Goal: Information Seeking & Learning: Learn about a topic

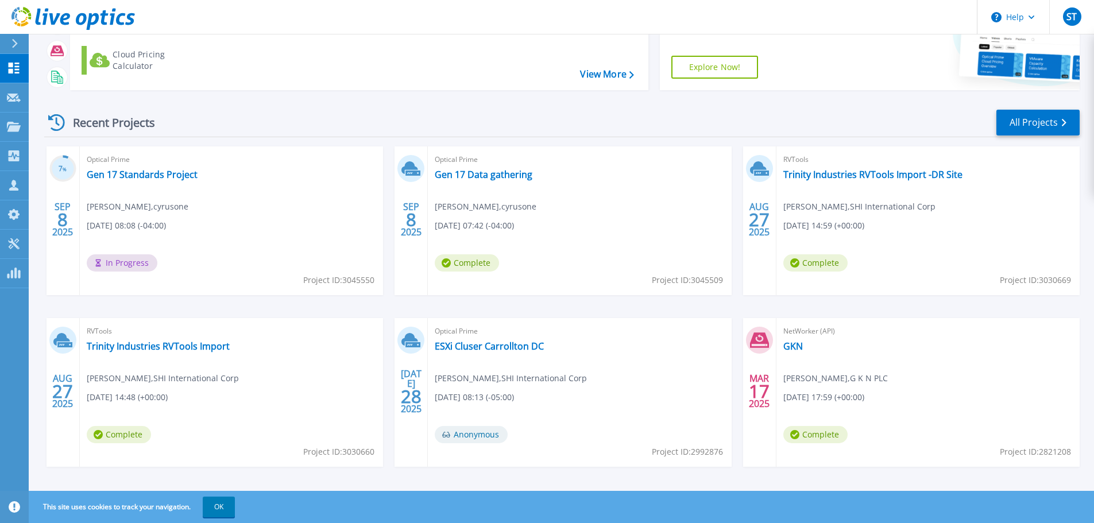
scroll to position [113, 0]
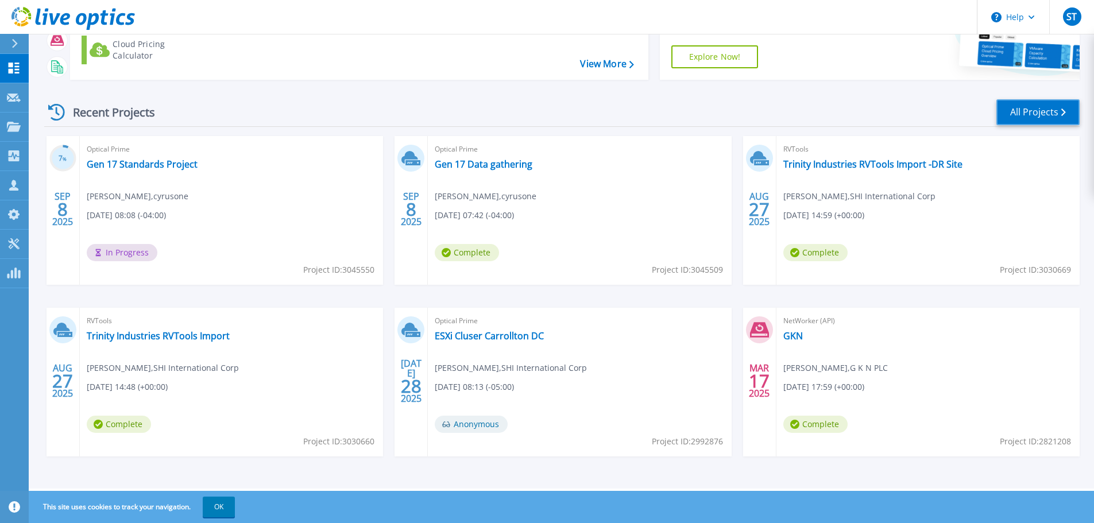
click at [1039, 113] on link "All Projects" at bounding box center [1037, 112] width 83 height 26
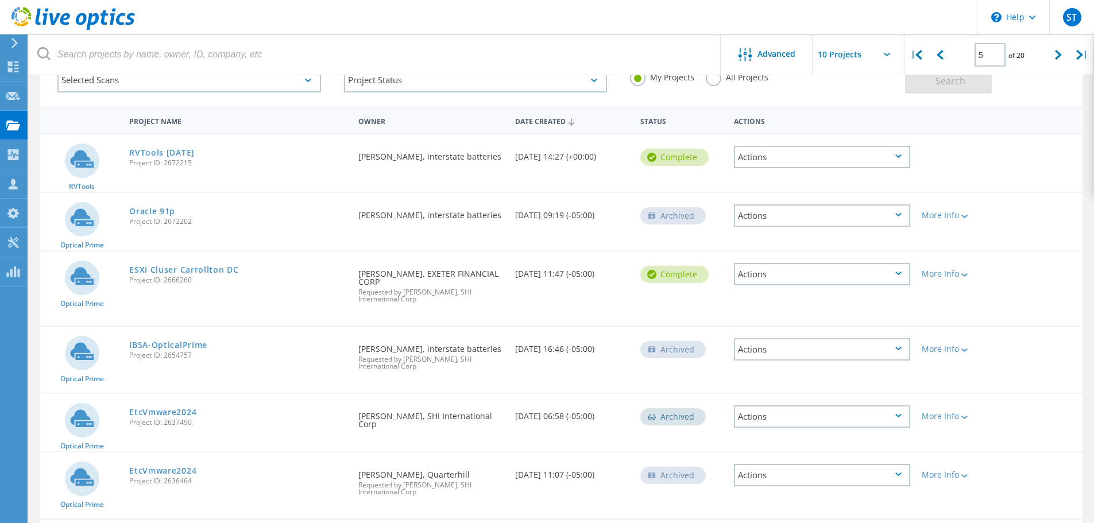
scroll to position [57, 0]
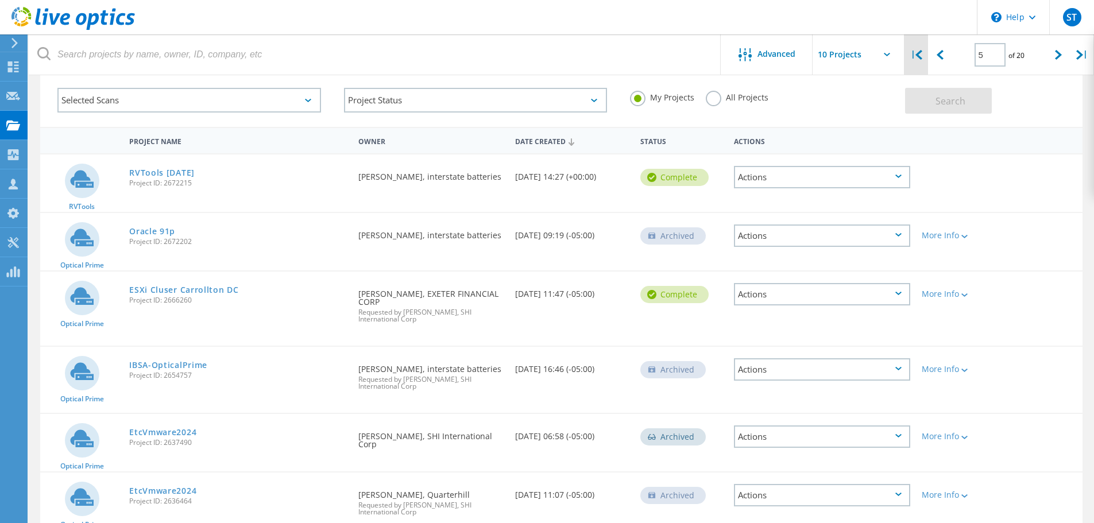
click at [922, 55] on icon at bounding box center [919, 55] width 7 height 10
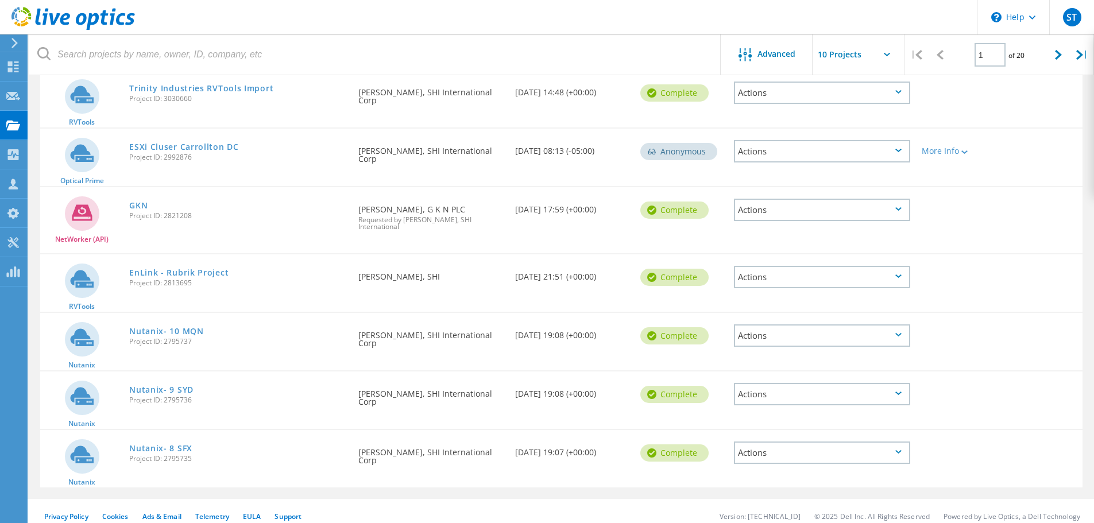
scroll to position [362, 0]
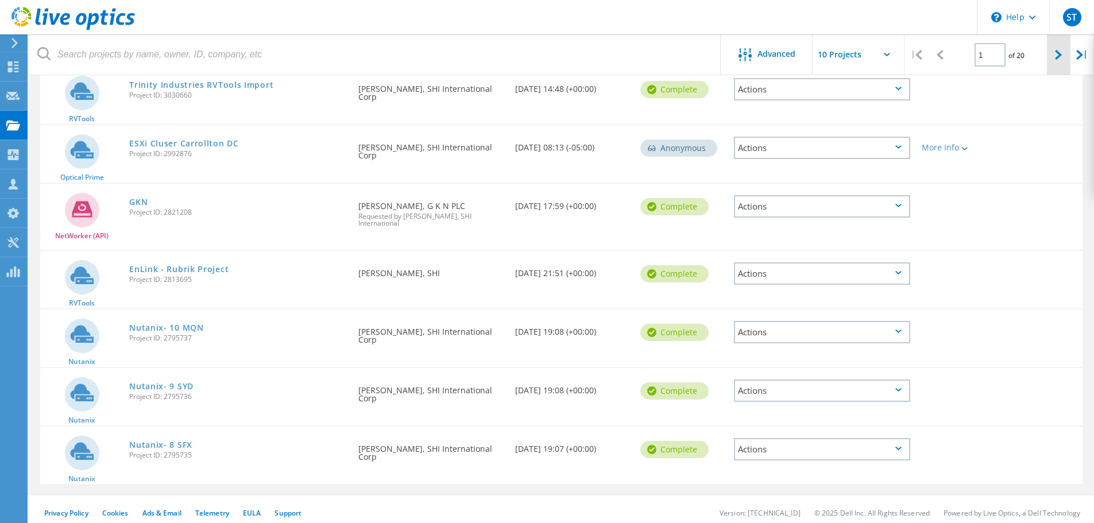
click at [1050, 57] on div at bounding box center [1059, 54] width 24 height 41
type input "2"
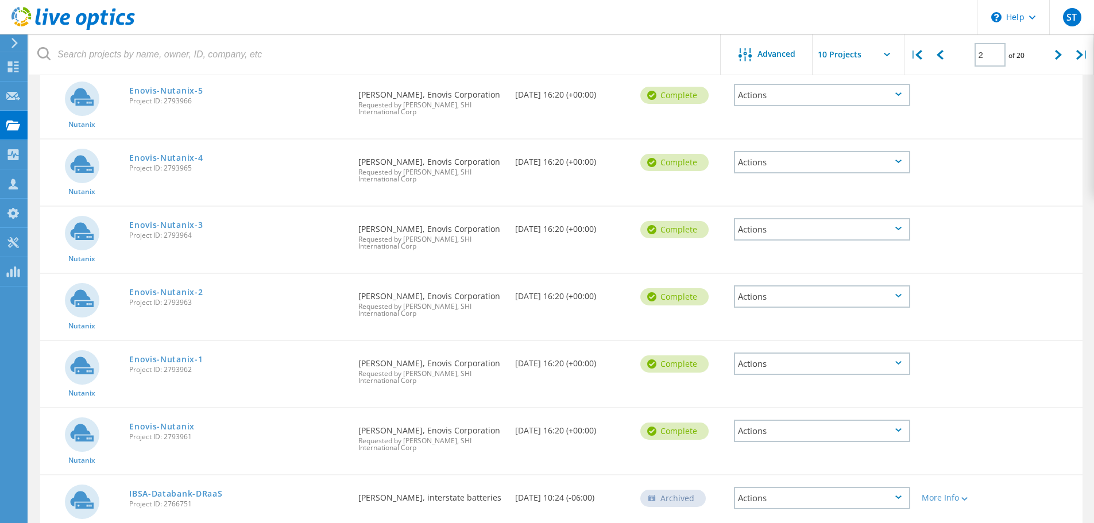
scroll to position [371, 0]
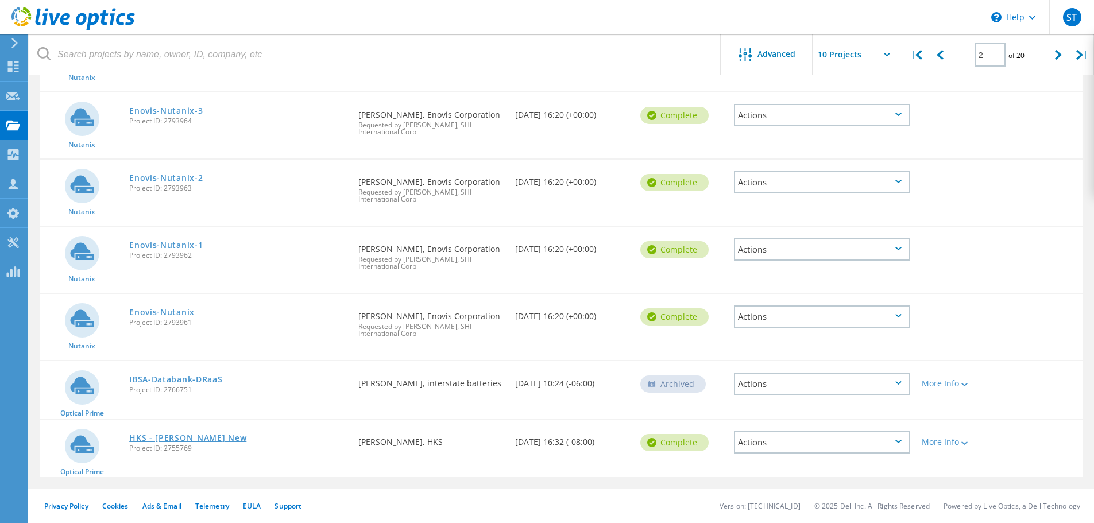
click at [211, 435] on link "HKS - [PERSON_NAME] New" at bounding box center [187, 438] width 117 height 8
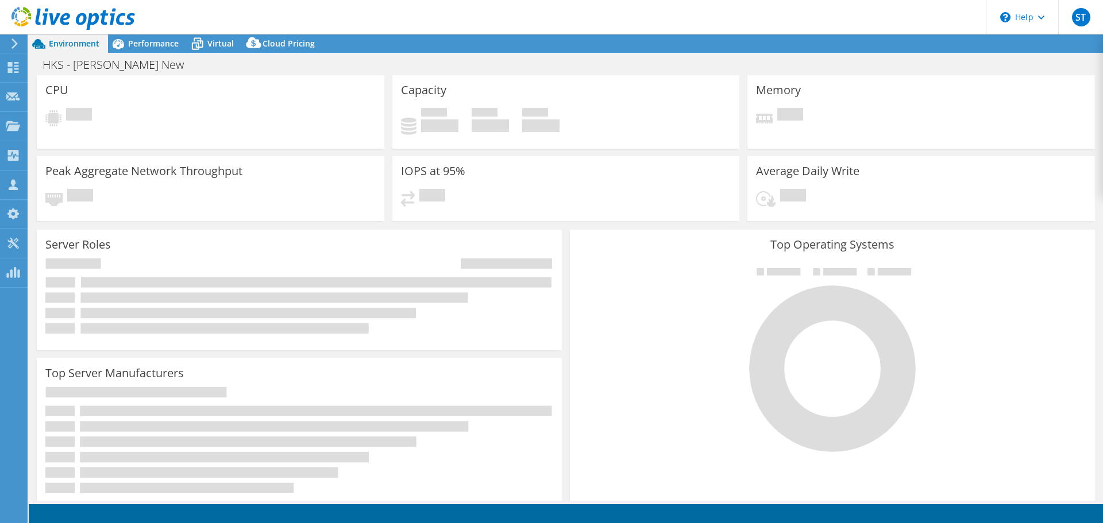
select select "USEast"
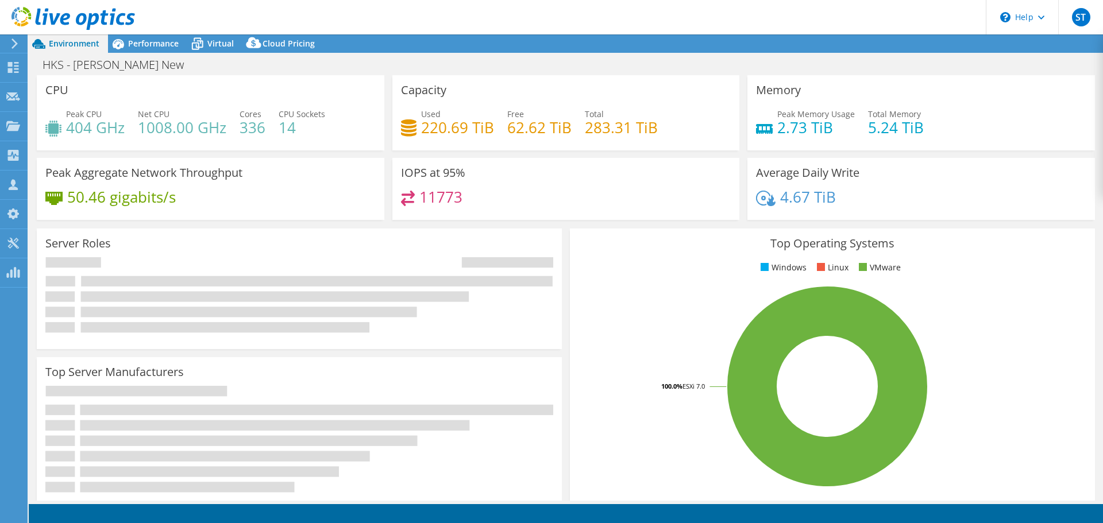
select select "USEast"
select select "USD"
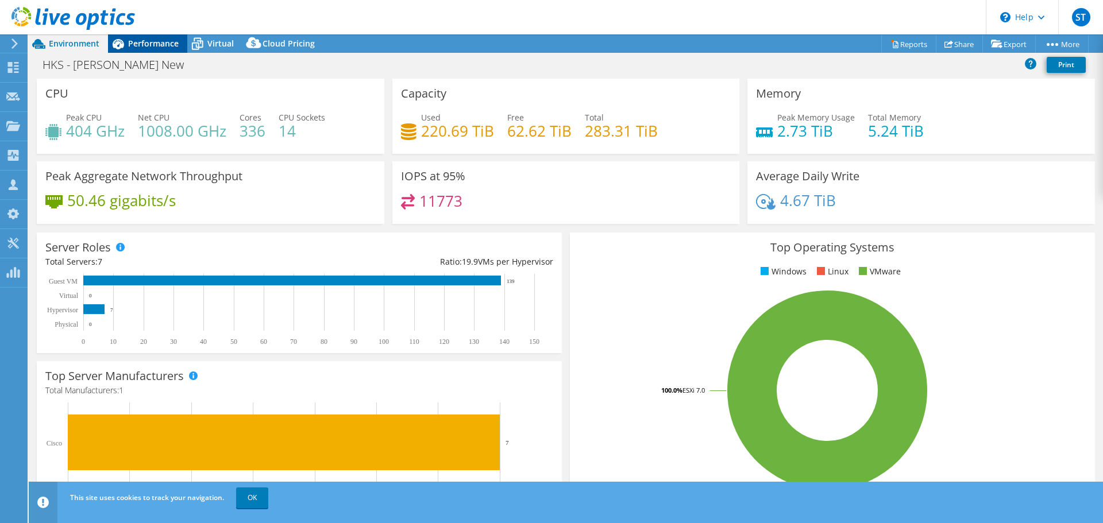
click at [164, 47] on span "Performance" at bounding box center [153, 43] width 51 height 11
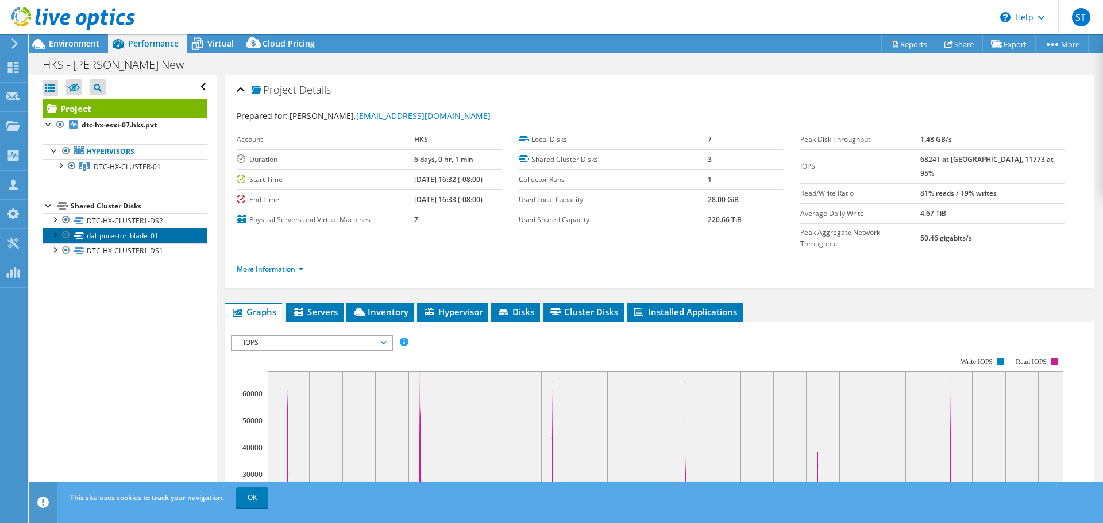
click at [126, 235] on link "dal_purestor_blade_01" at bounding box center [125, 235] width 164 height 15
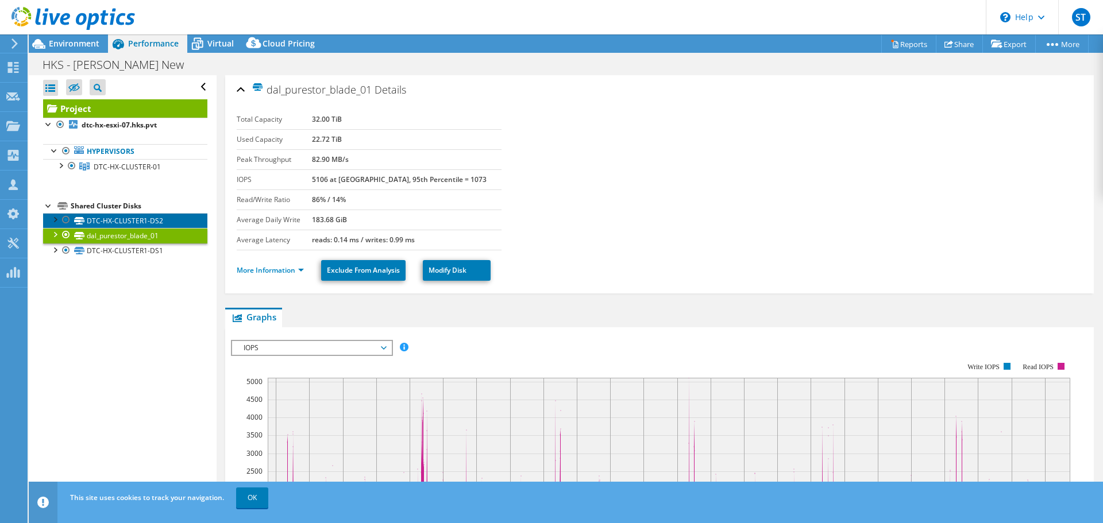
click at [148, 218] on link "DTC-HX-CLUSTER1-DS2" at bounding box center [125, 220] width 164 height 15
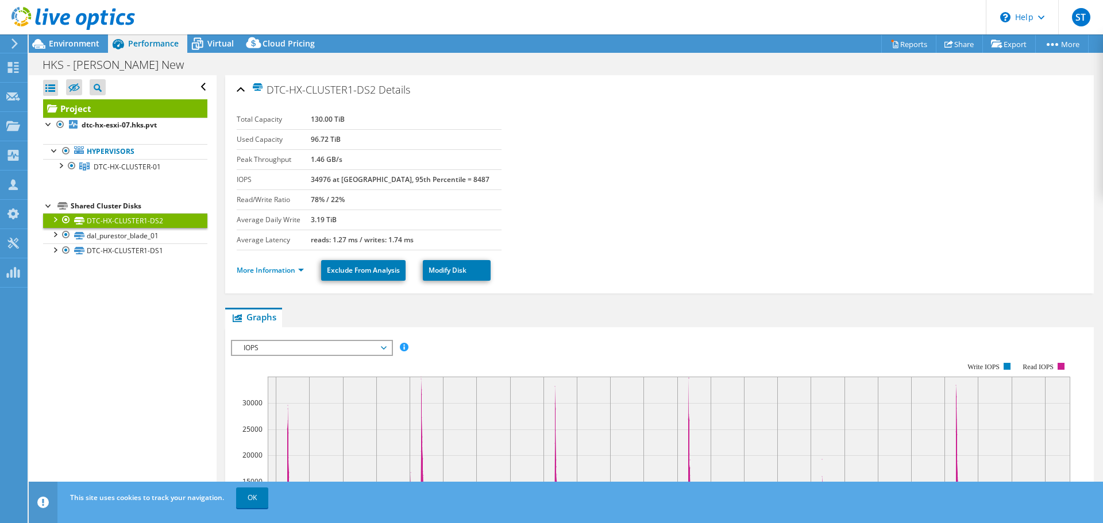
scroll to position [57, 0]
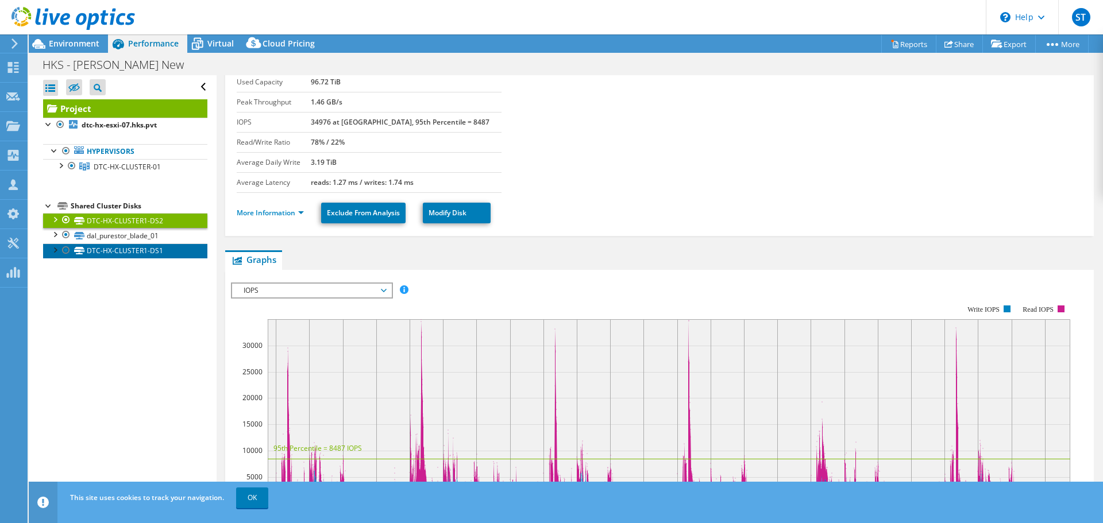
click at [130, 249] on link "DTC-HX-CLUSTER1-DS1" at bounding box center [125, 251] width 164 height 15
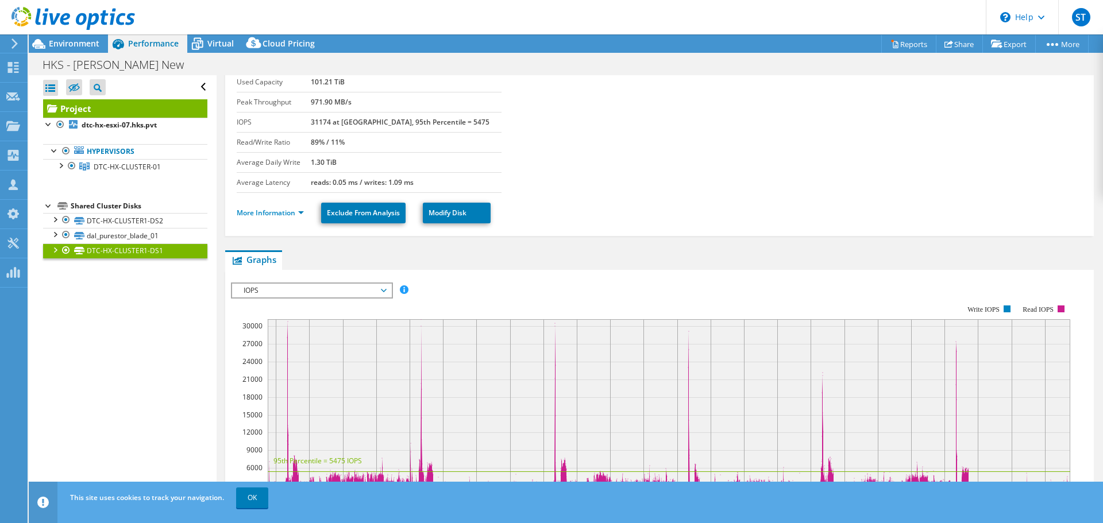
scroll to position [0, 0]
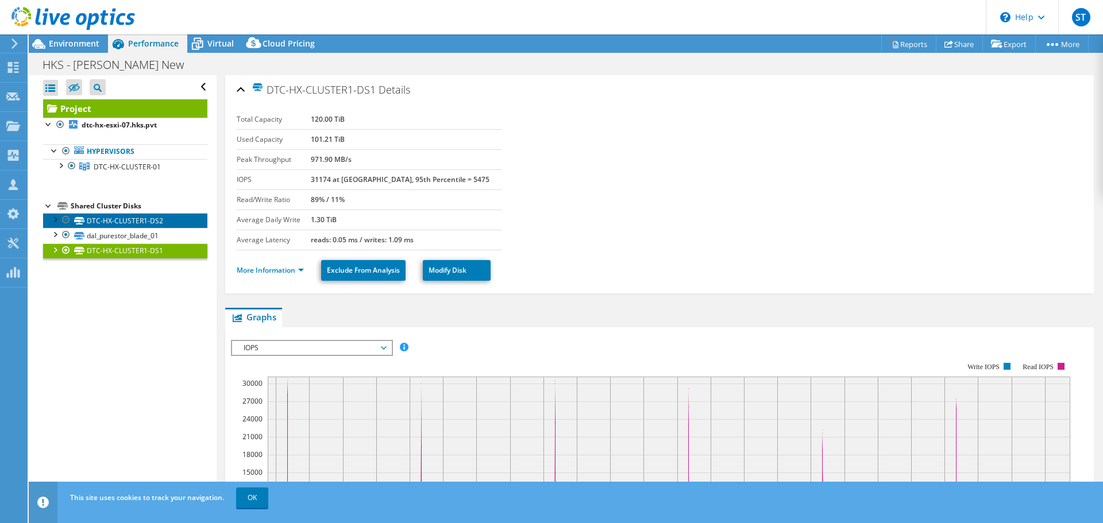
click at [168, 219] on link "DTC-HX-CLUSTER1-DS2" at bounding box center [125, 220] width 164 height 15
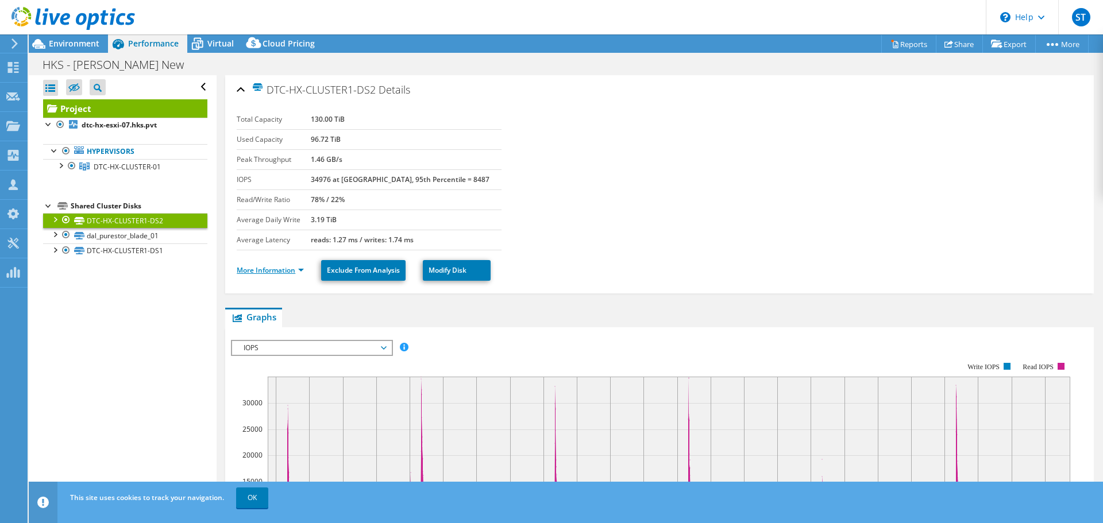
click at [288, 268] on link "More Information" at bounding box center [270, 270] width 67 height 10
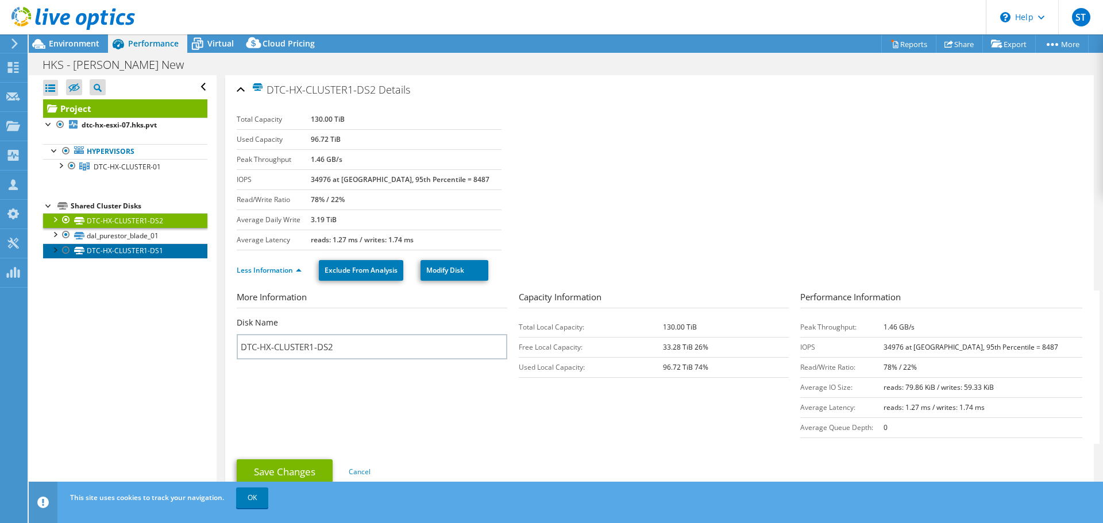
click at [109, 254] on link "DTC-HX-CLUSTER1-DS1" at bounding box center [125, 251] width 164 height 15
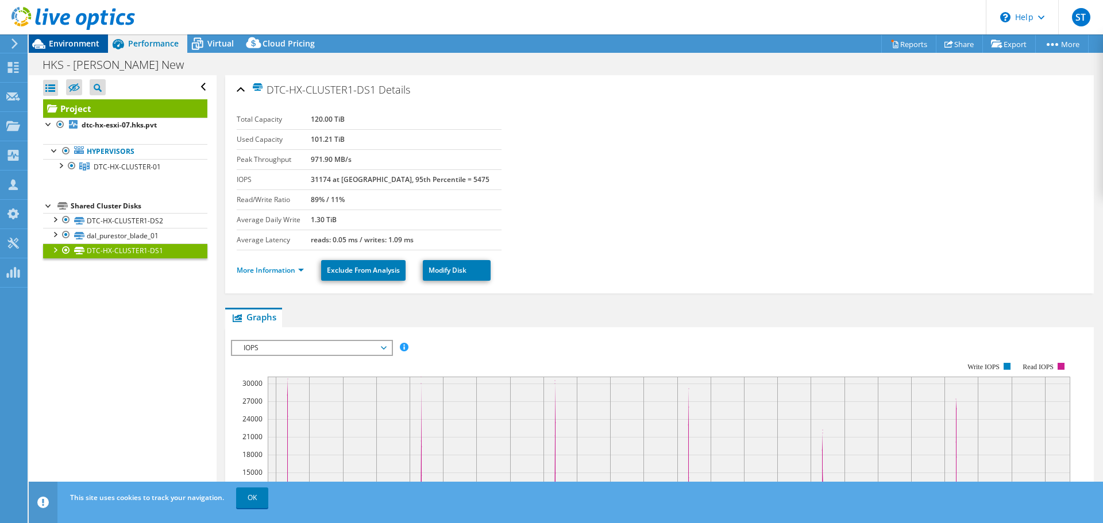
click at [84, 48] on span "Environment" at bounding box center [74, 43] width 51 height 11
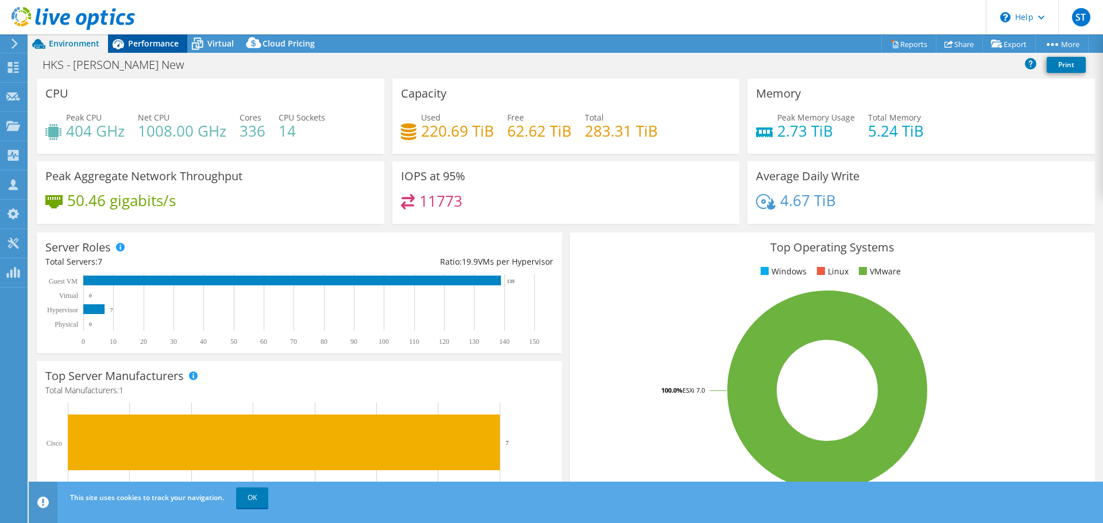
click at [156, 40] on span "Performance" at bounding box center [153, 43] width 51 height 11
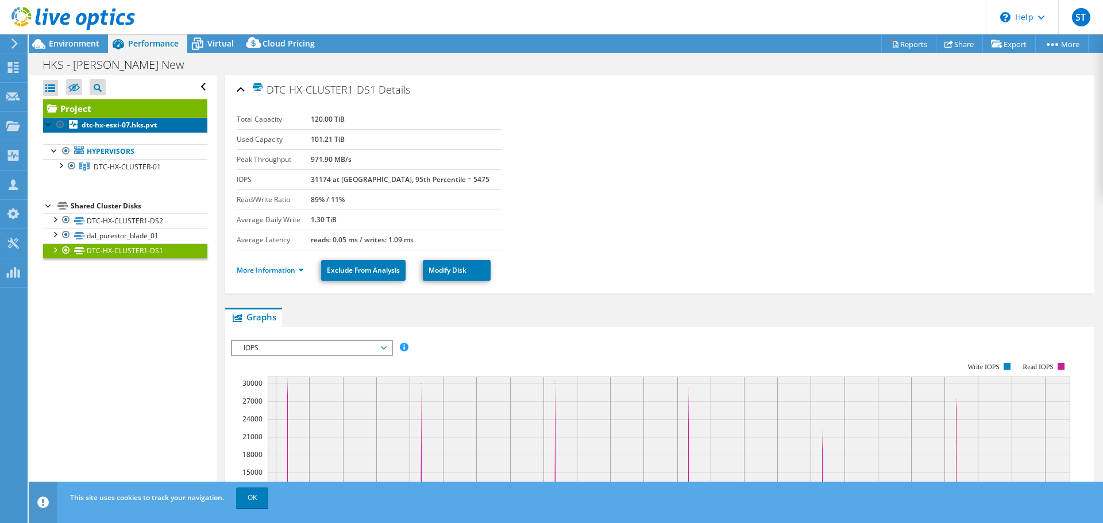
click at [149, 129] on b "dtc-hx-esxi-07.hks.pvt" at bounding box center [119, 125] width 75 height 10
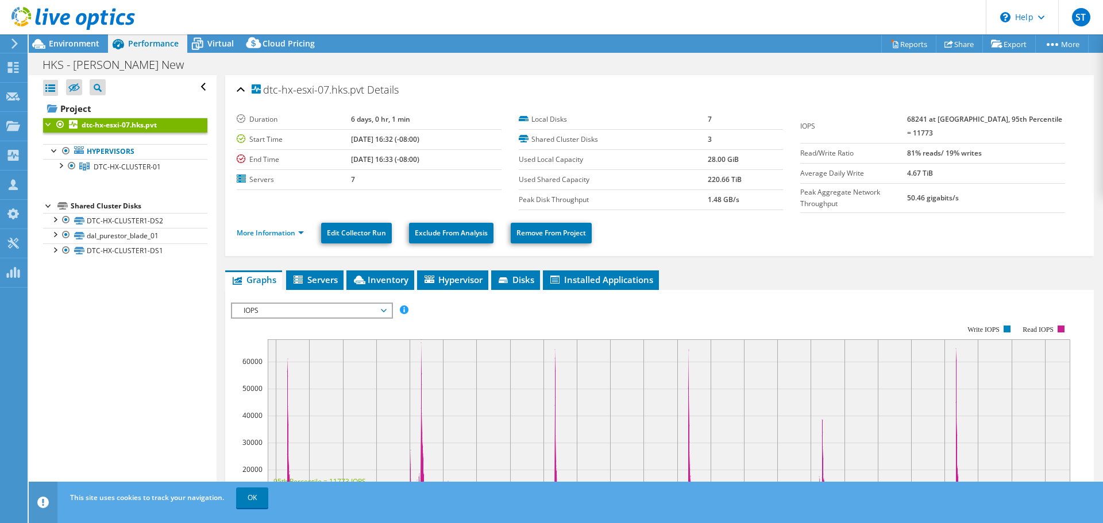
click at [126, 175] on ul "Hypervisors DTC-HX-CLUSTER-01 dtc-hx-esxi-07.hks.pvt" at bounding box center [125, 159] width 164 height 53
click at [126, 173] on link "DTC-HX-CLUSTER-01" at bounding box center [125, 166] width 164 height 15
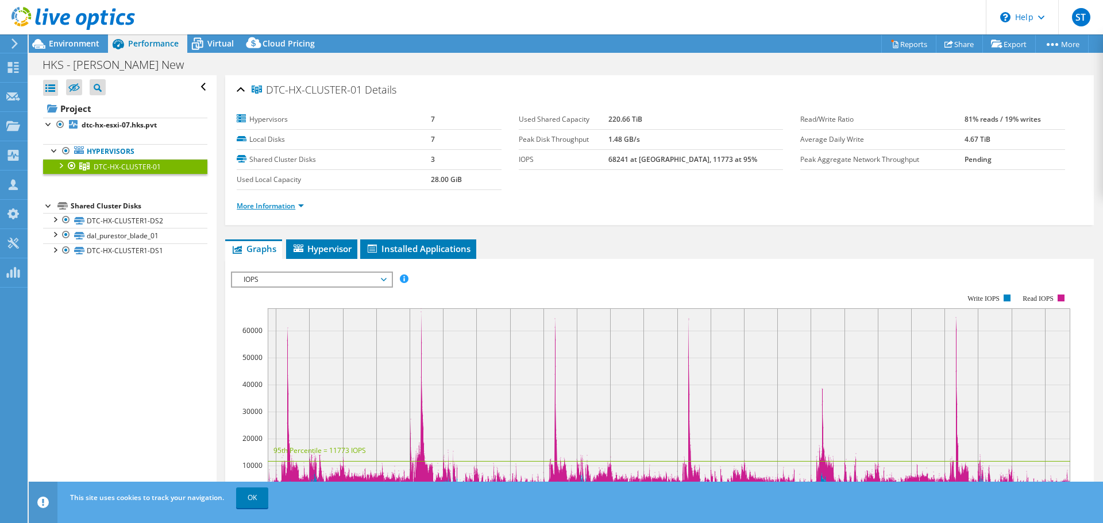
click at [296, 203] on link "More Information" at bounding box center [270, 206] width 67 height 10
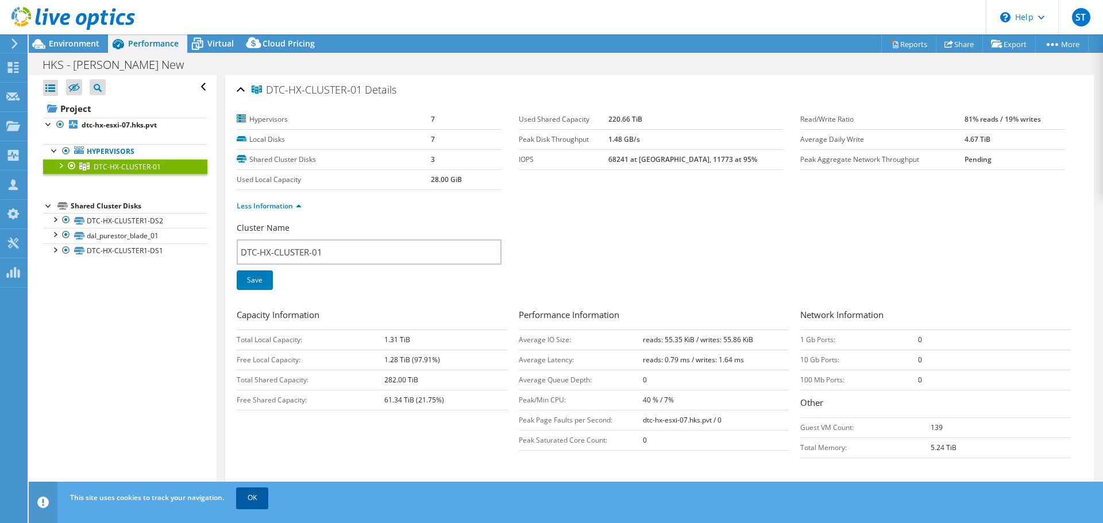
click at [256, 500] on link "OK" at bounding box center [252, 498] width 32 height 21
